Goal: Find specific page/section: Find specific page/section

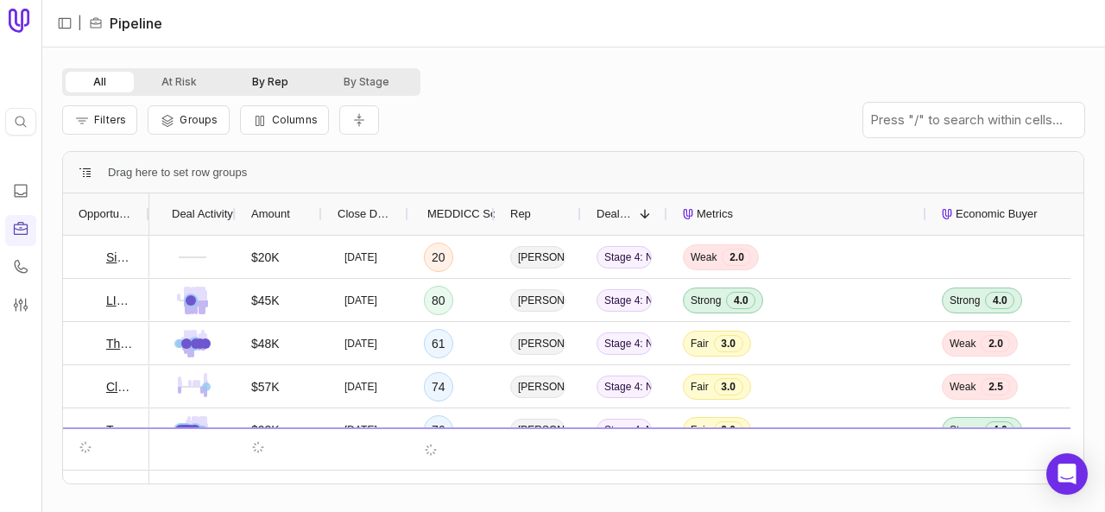
click at [273, 76] on button "By Rep" at bounding box center [271, 82] width 92 height 21
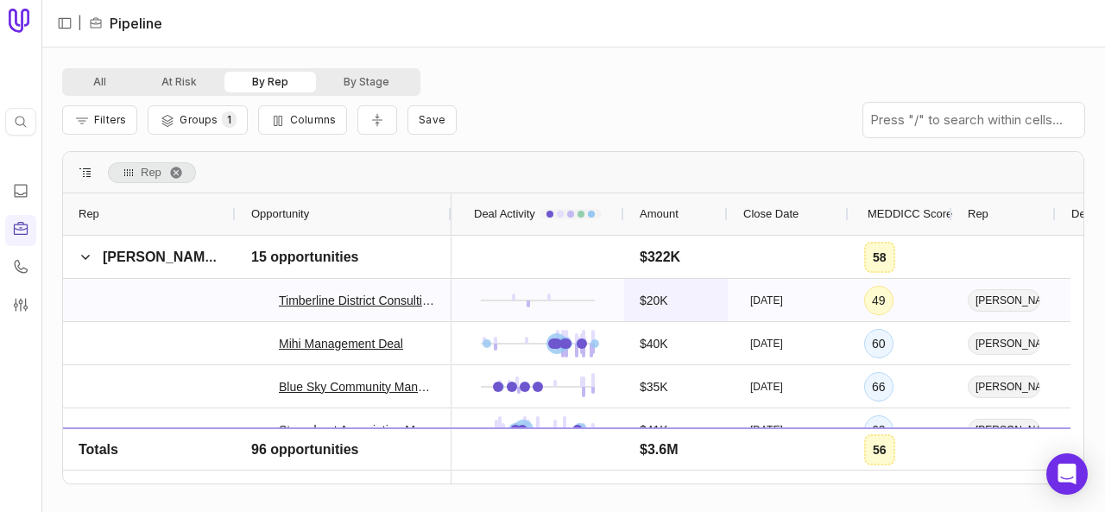
scroll to position [345, 0]
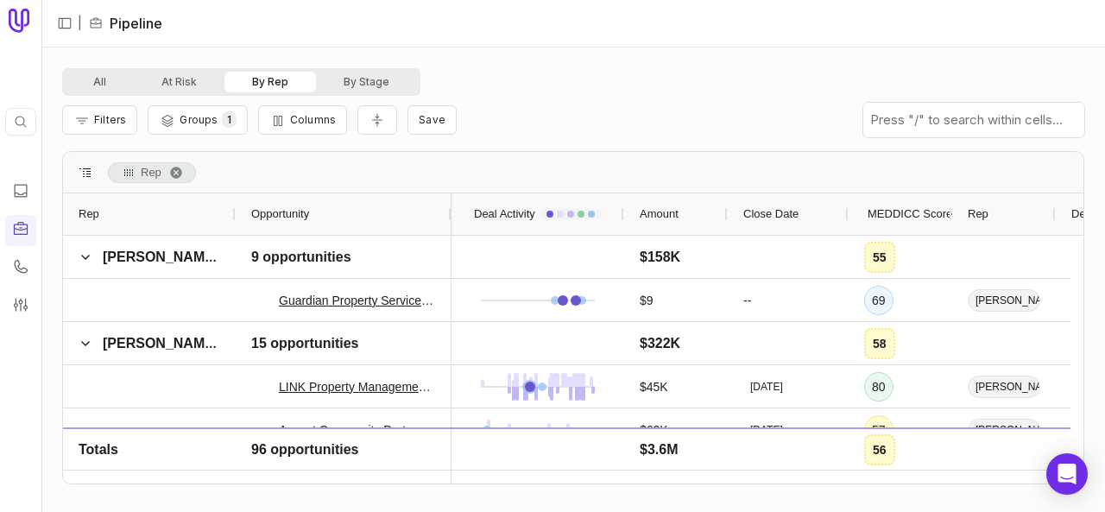
click at [910, 216] on span "MEDDICC Score" at bounding box center [910, 214] width 85 height 21
click at [903, 215] on span "MEDDICC Score" at bounding box center [910, 214] width 85 height 21
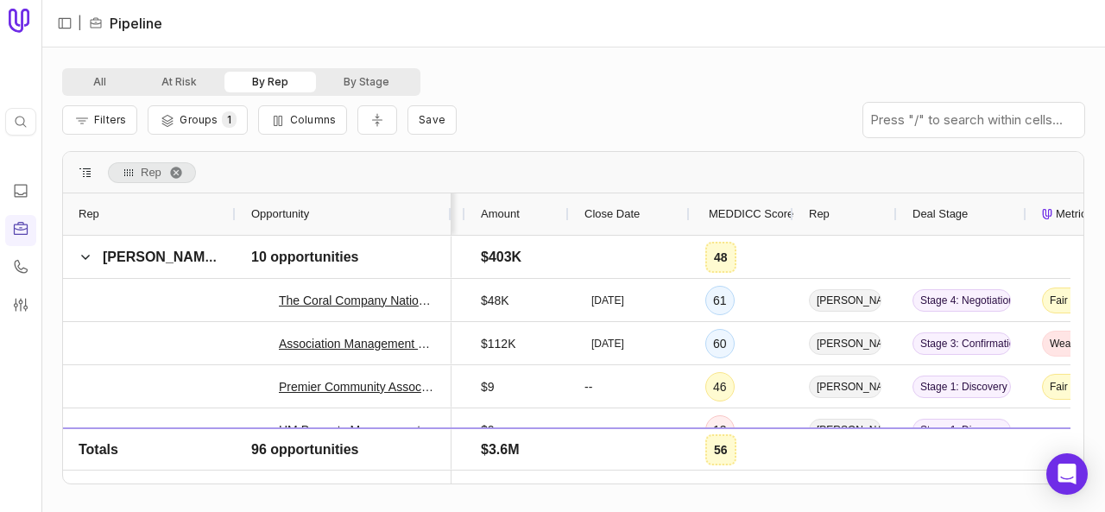
scroll to position [1554, 0]
